Goal: Task Accomplishment & Management: Use online tool/utility

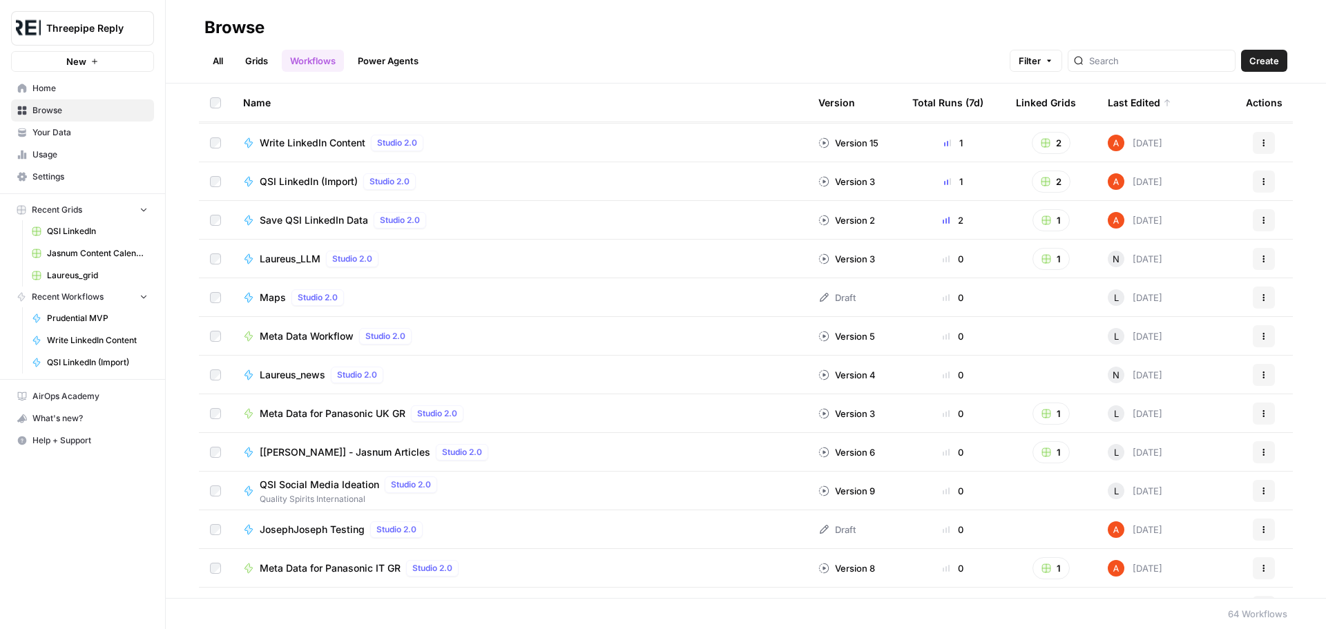
scroll to position [69, 0]
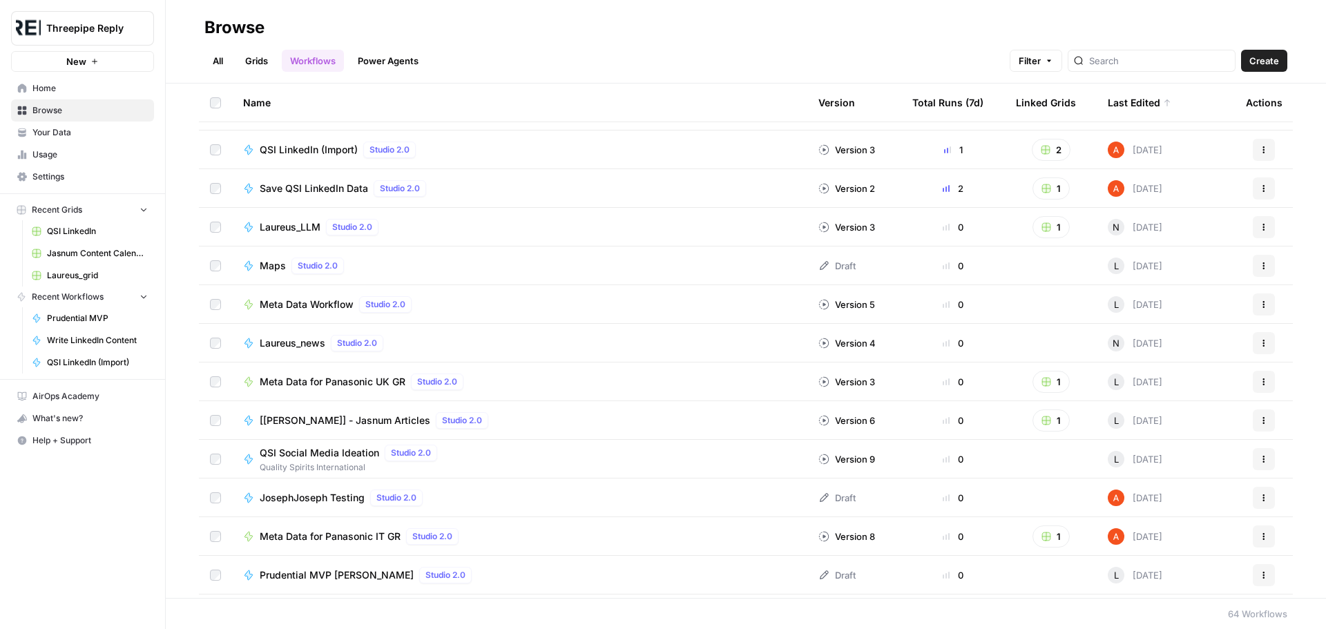
click at [360, 380] on span "Meta Data for Panasonic UK GR" at bounding box center [333, 382] width 146 height 14
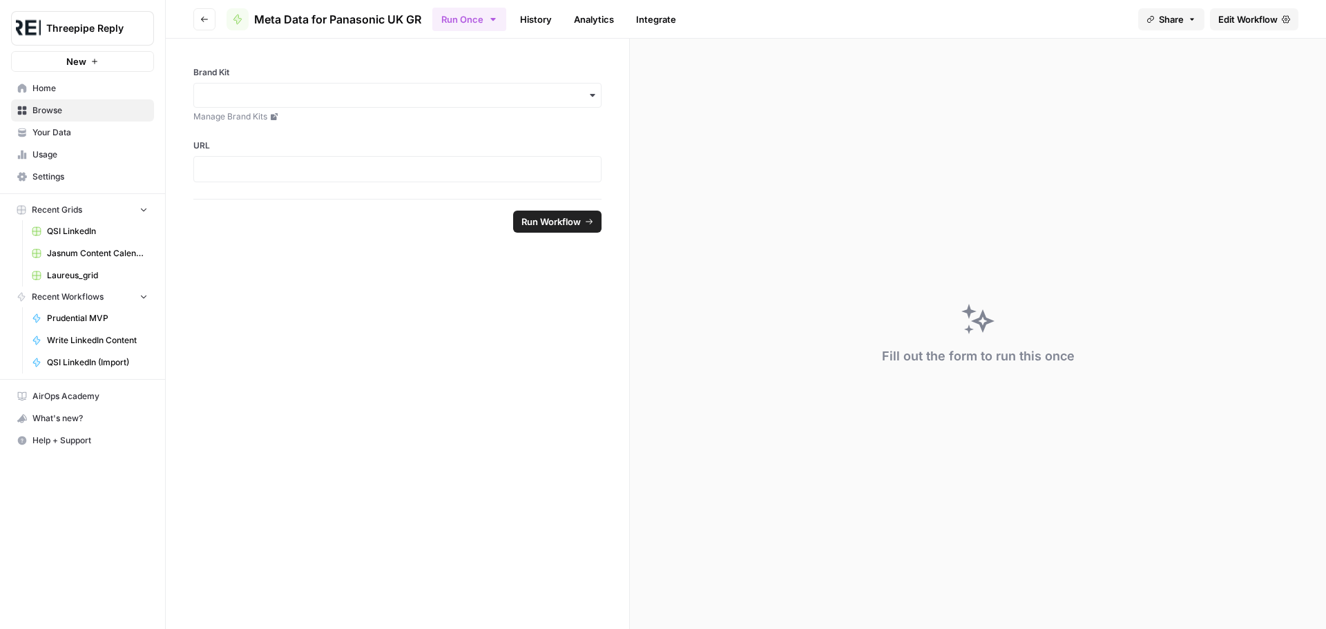
click at [1242, 24] on span "Edit Workflow" at bounding box center [1247, 19] width 59 height 14
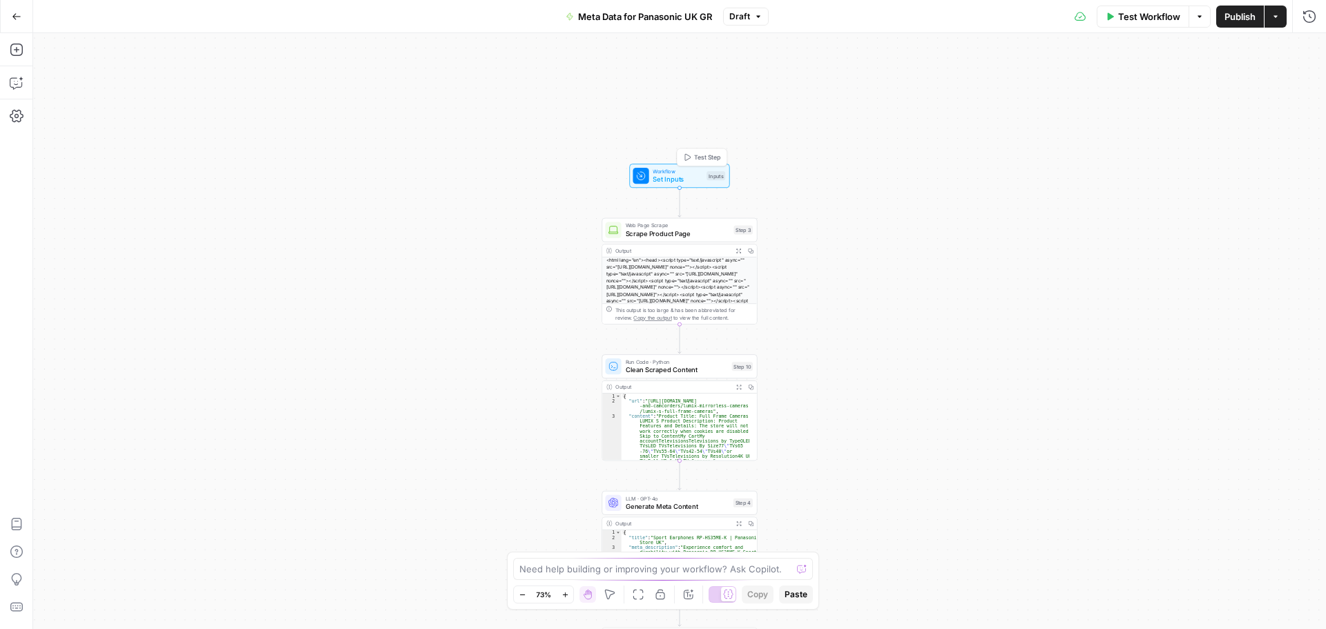
click at [692, 164] on button "Test Step" at bounding box center [702, 157] width 46 height 13
click at [647, 175] on div at bounding box center [640, 176] width 16 height 16
click at [1308, 50] on icon "button" at bounding box center [1308, 50] width 8 height 8
click at [23, 7] on button "Go Back" at bounding box center [16, 16] width 25 height 25
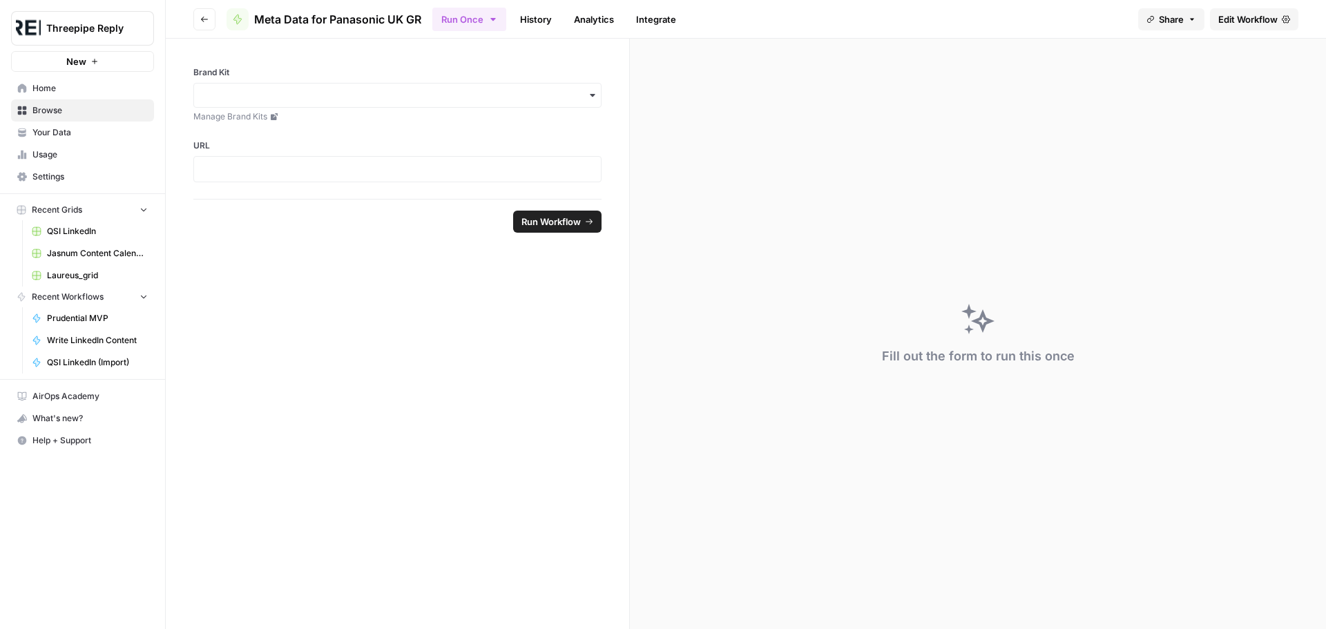
click at [209, 22] on button "Go back" at bounding box center [204, 19] width 22 height 22
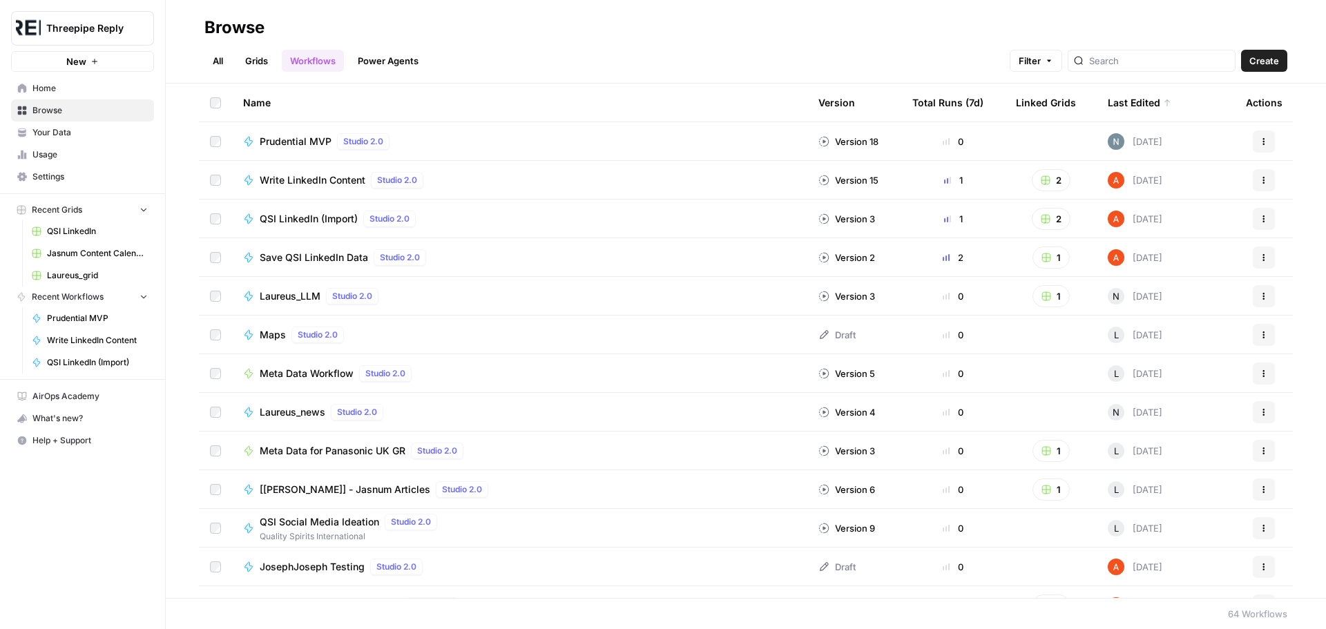
click at [329, 378] on span "Meta Data Workflow" at bounding box center [307, 374] width 94 height 14
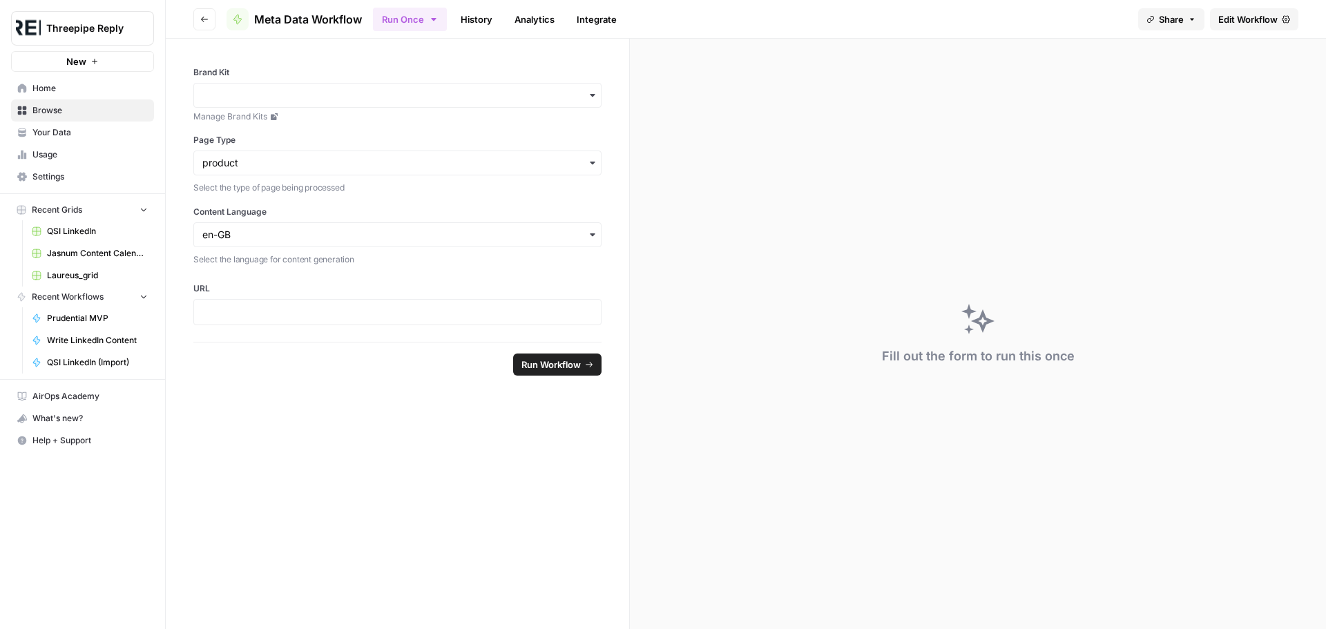
click at [1243, 21] on span "Edit Workflow" at bounding box center [1247, 19] width 59 height 14
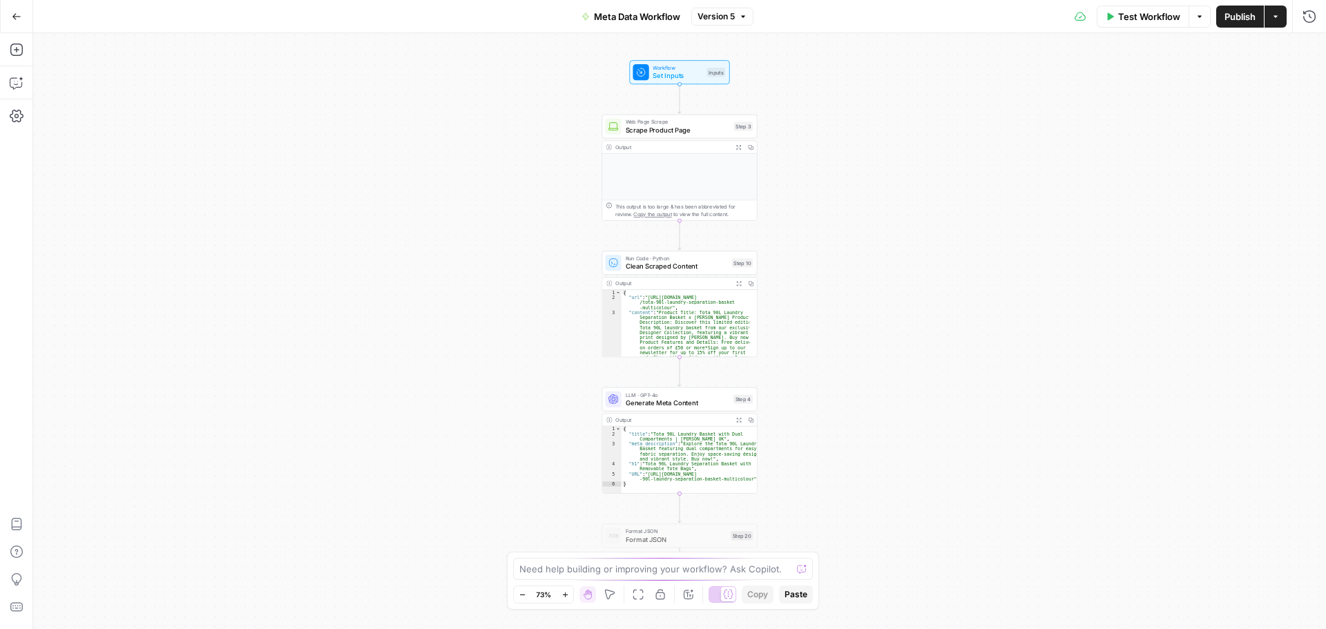
scroll to position [46, 0]
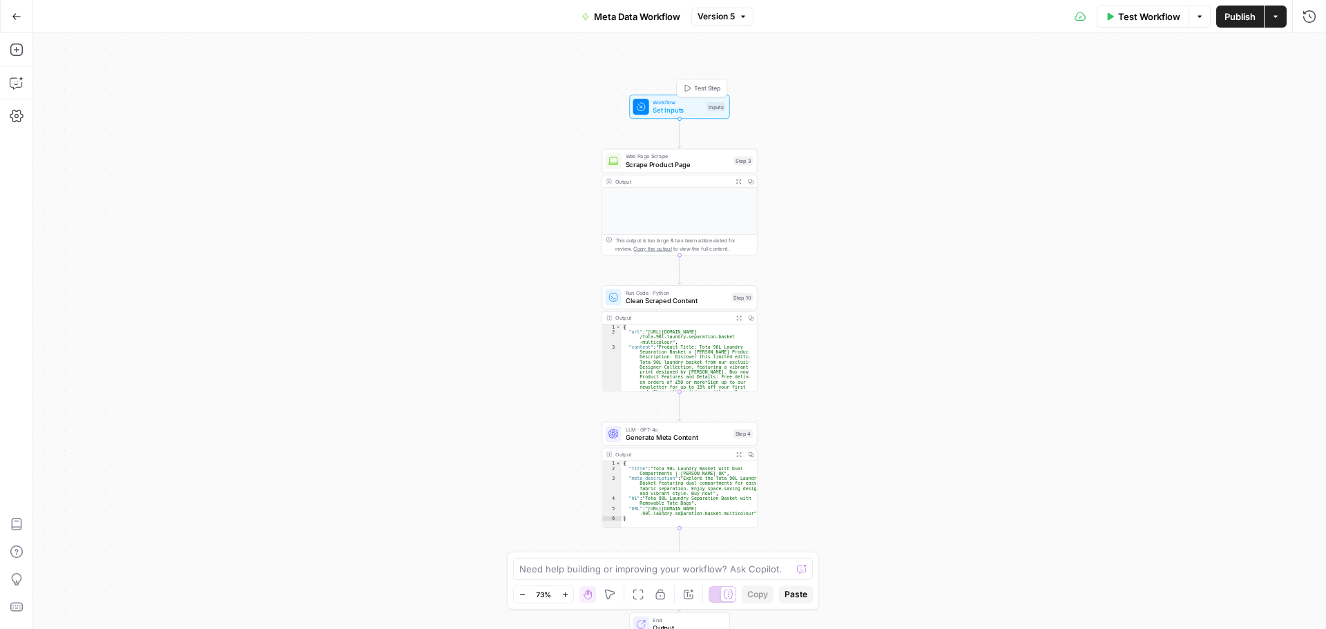
drag, startPoint x: 669, startPoint y: 106, endPoint x: 652, endPoint y: 124, distance: 23.9
click at [669, 106] on span "Set Inputs" at bounding box center [677, 110] width 50 height 10
click at [1139, 226] on Language "Content Language" at bounding box center [1187, 222] width 204 height 14
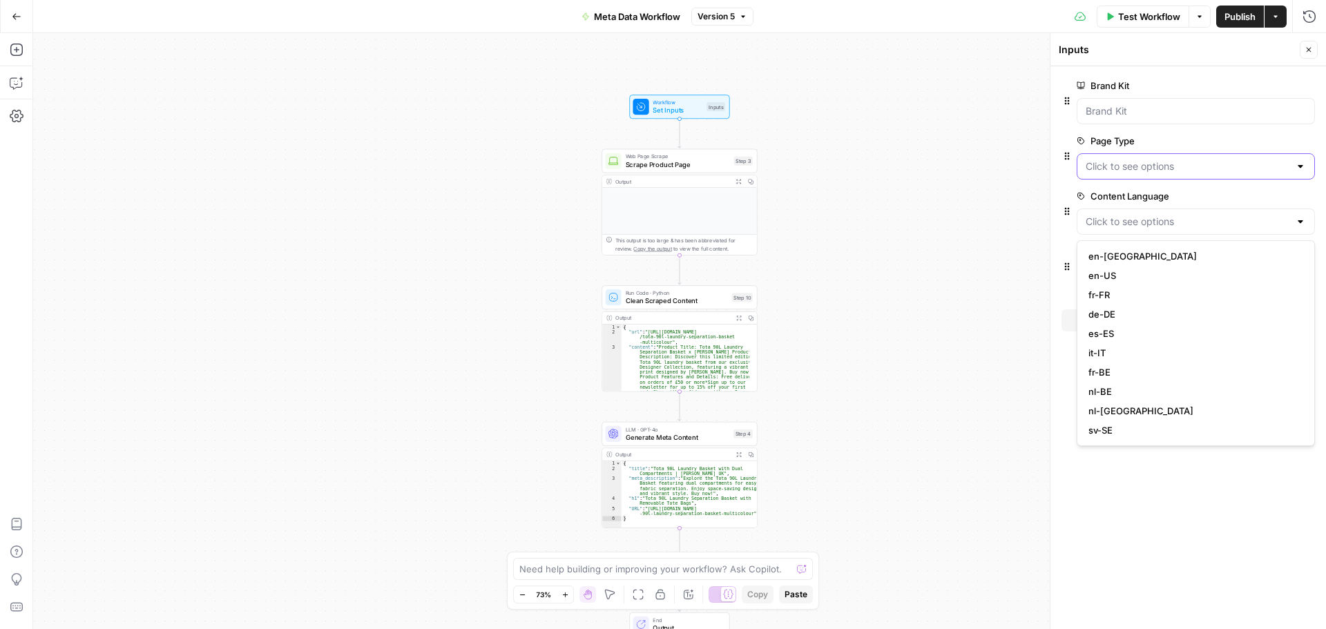
click at [1170, 162] on Type "Page Type" at bounding box center [1187, 166] width 204 height 14
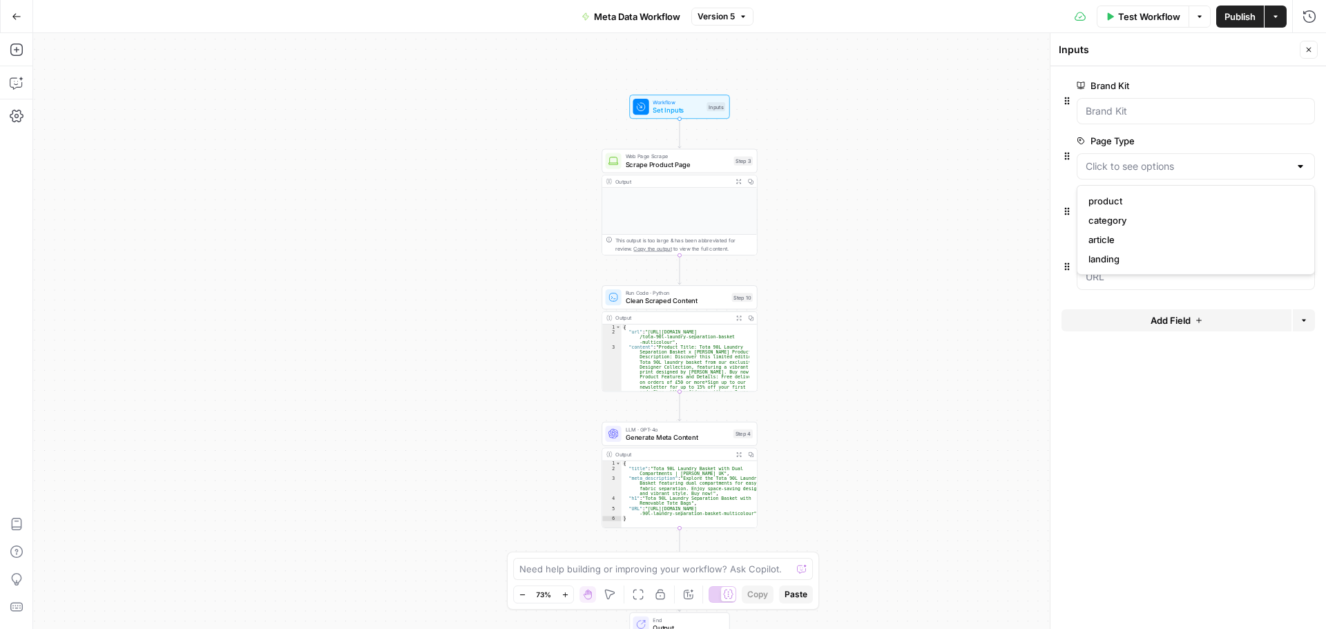
click at [942, 241] on div "Workflow Set Inputs Inputs Web Page Scrape Scrape Product Page Step 3 Output Ex…" at bounding box center [679, 331] width 1292 height 596
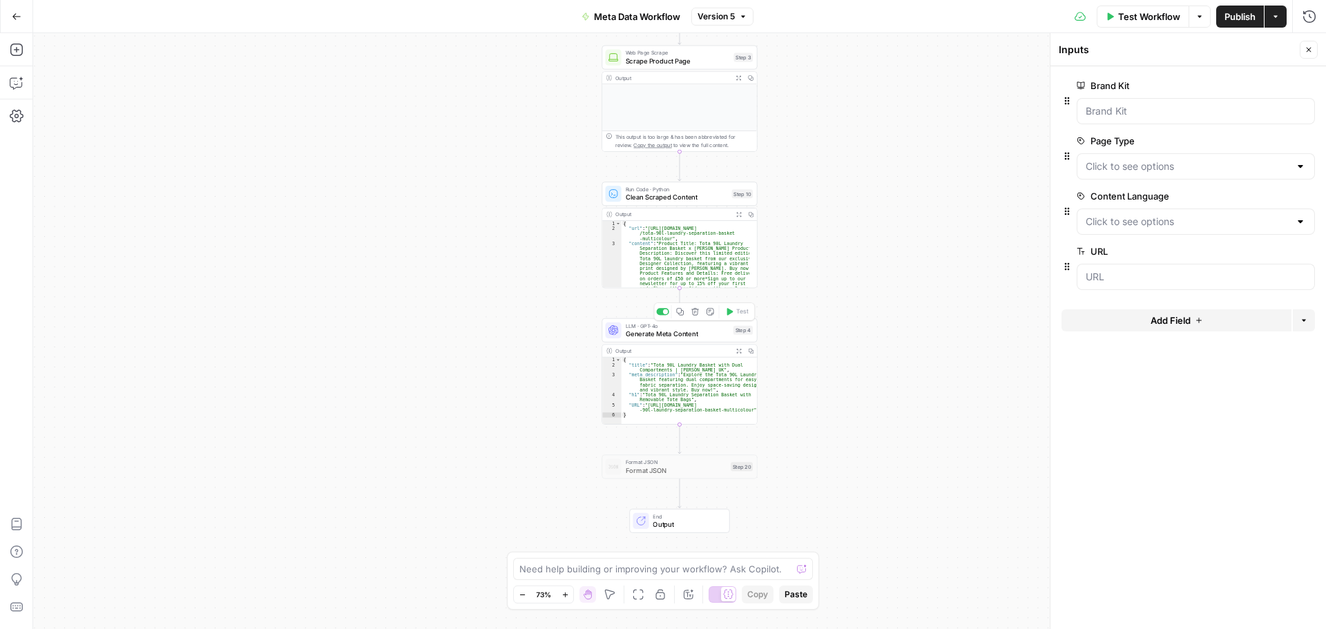
click at [687, 333] on span "Generate Meta Content" at bounding box center [677, 334] width 104 height 10
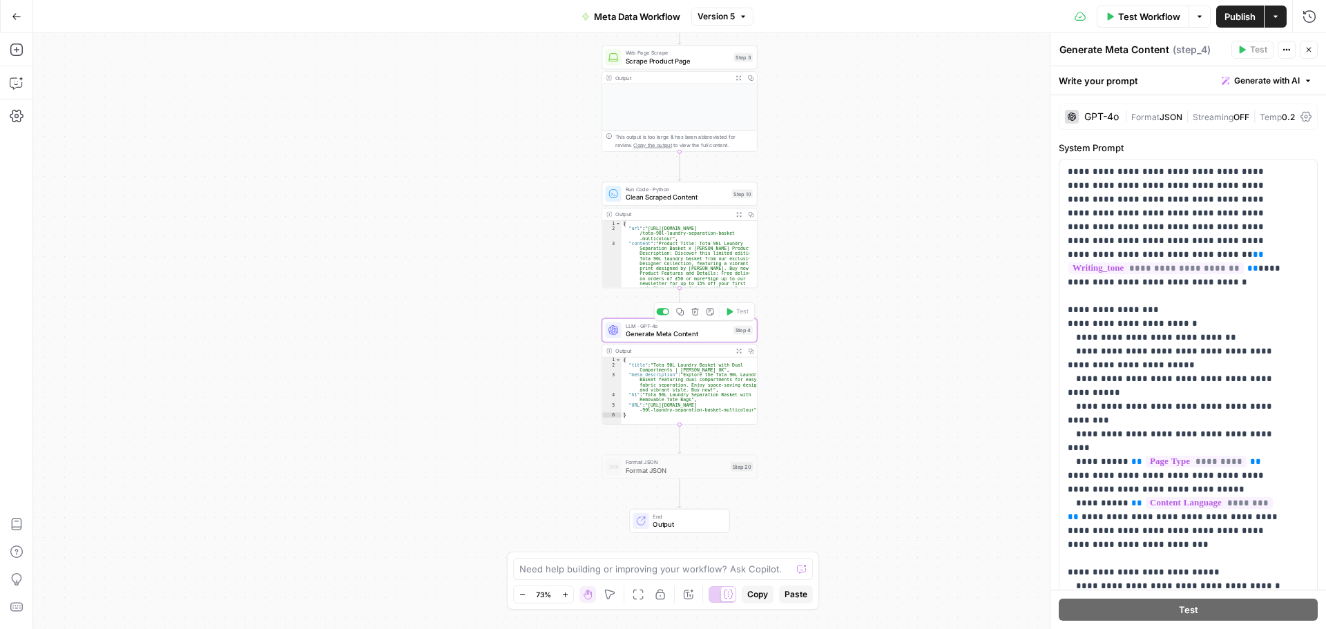
type textarea "Generate Meta Content"
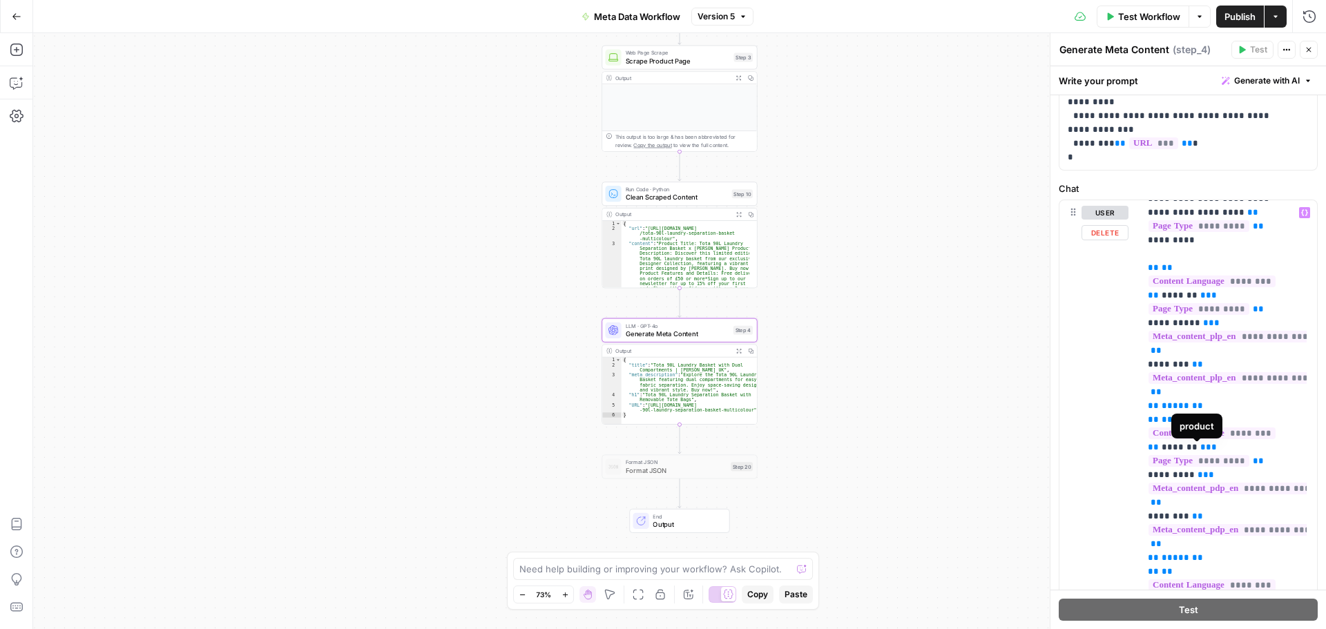
scroll to position [3314, 0]
